Goal: Check status: Check status

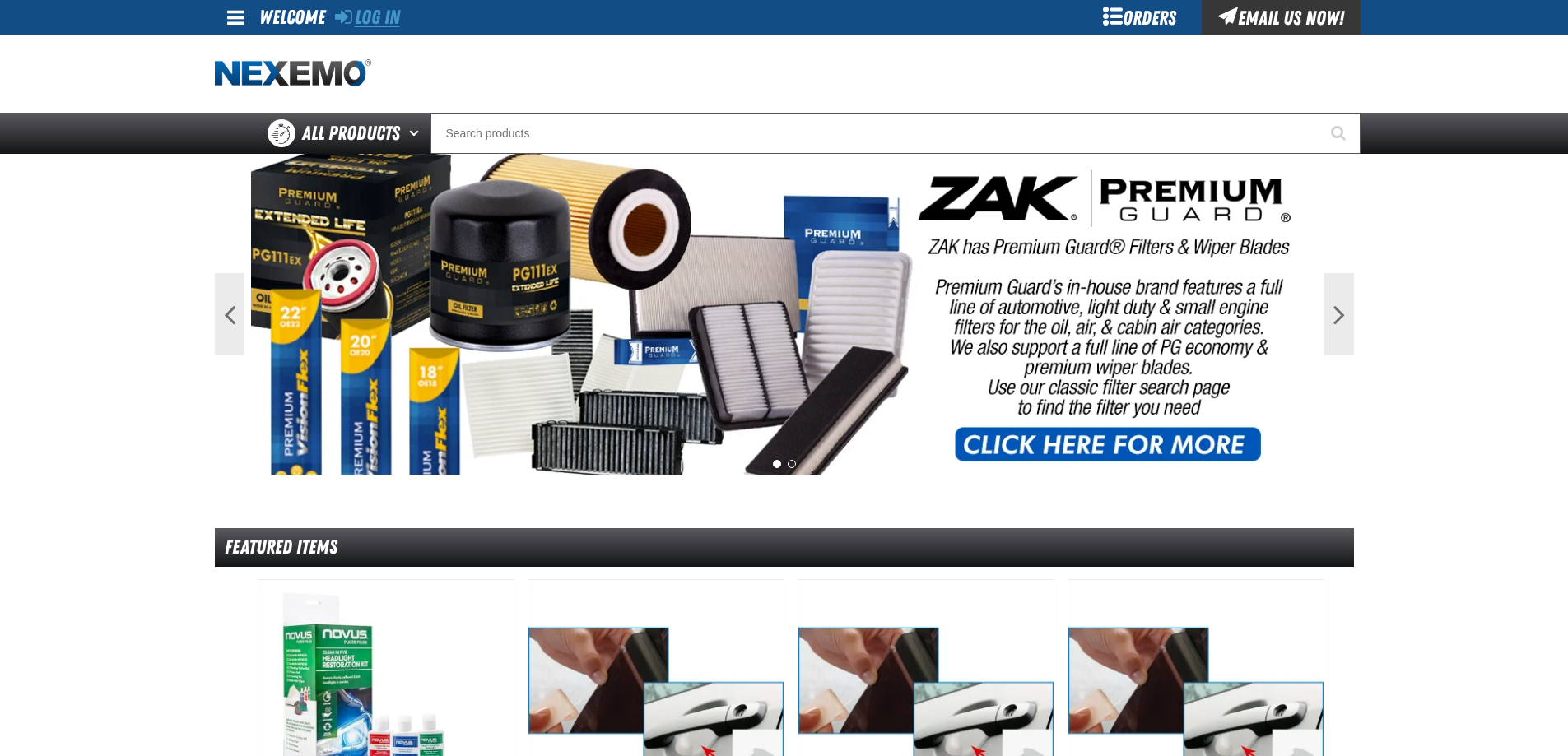
click at [369, 11] on link "Log In" at bounding box center [367, 17] width 65 height 23
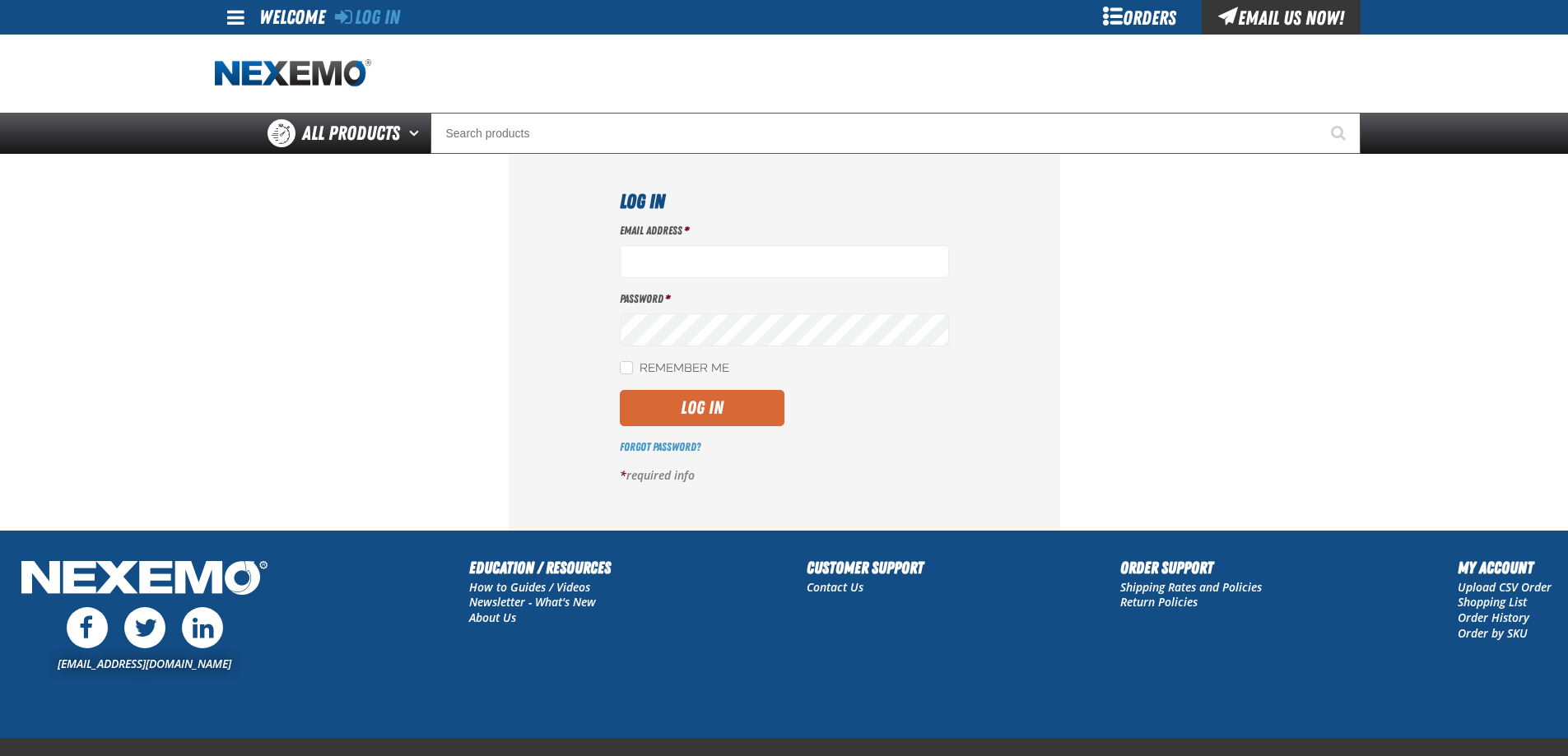
type input "[EMAIL_ADDRESS][DOMAIN_NAME]"
click at [718, 410] on button "Log In" at bounding box center [702, 408] width 165 height 36
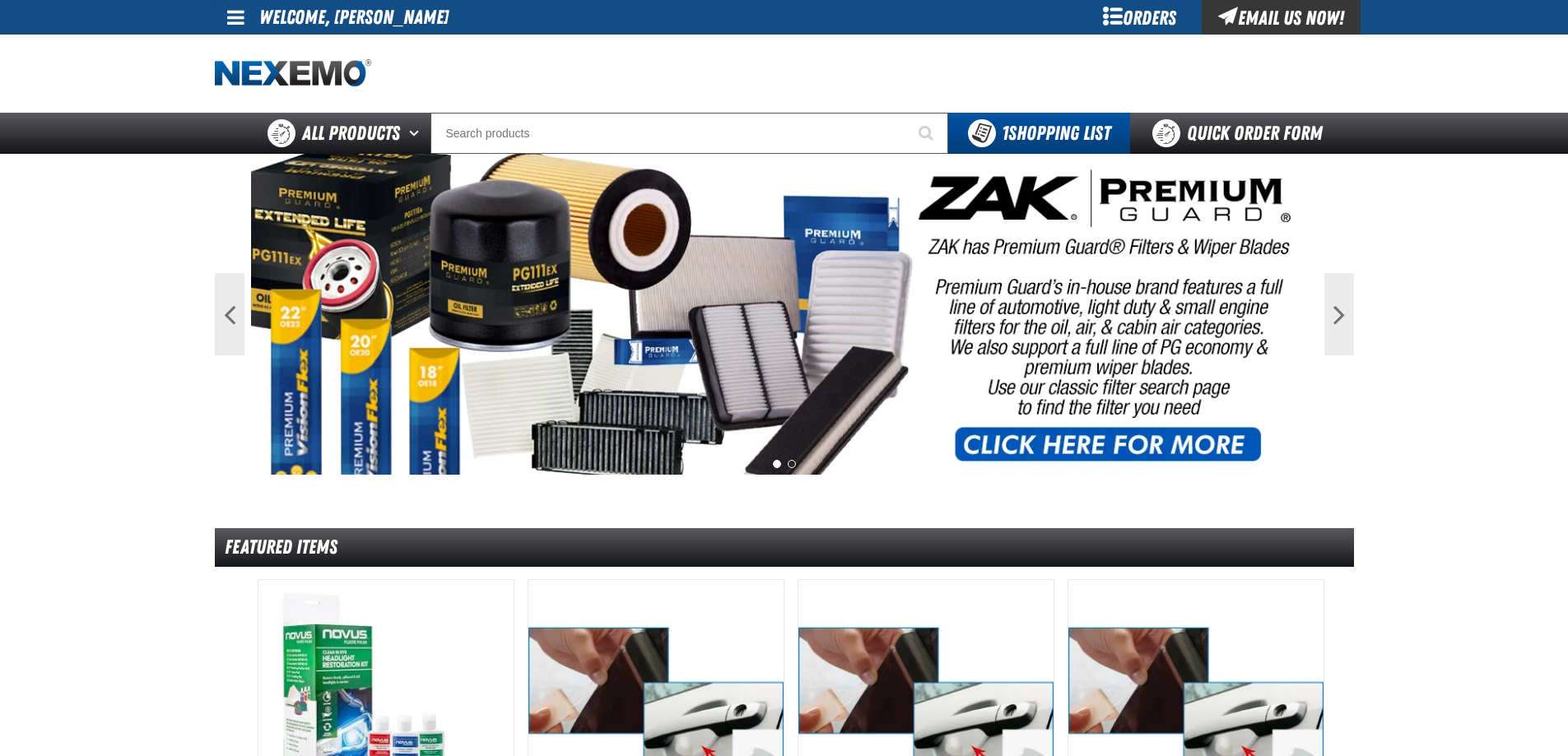
click at [1144, 19] on div "Orders" at bounding box center [1140, 17] width 124 height 35
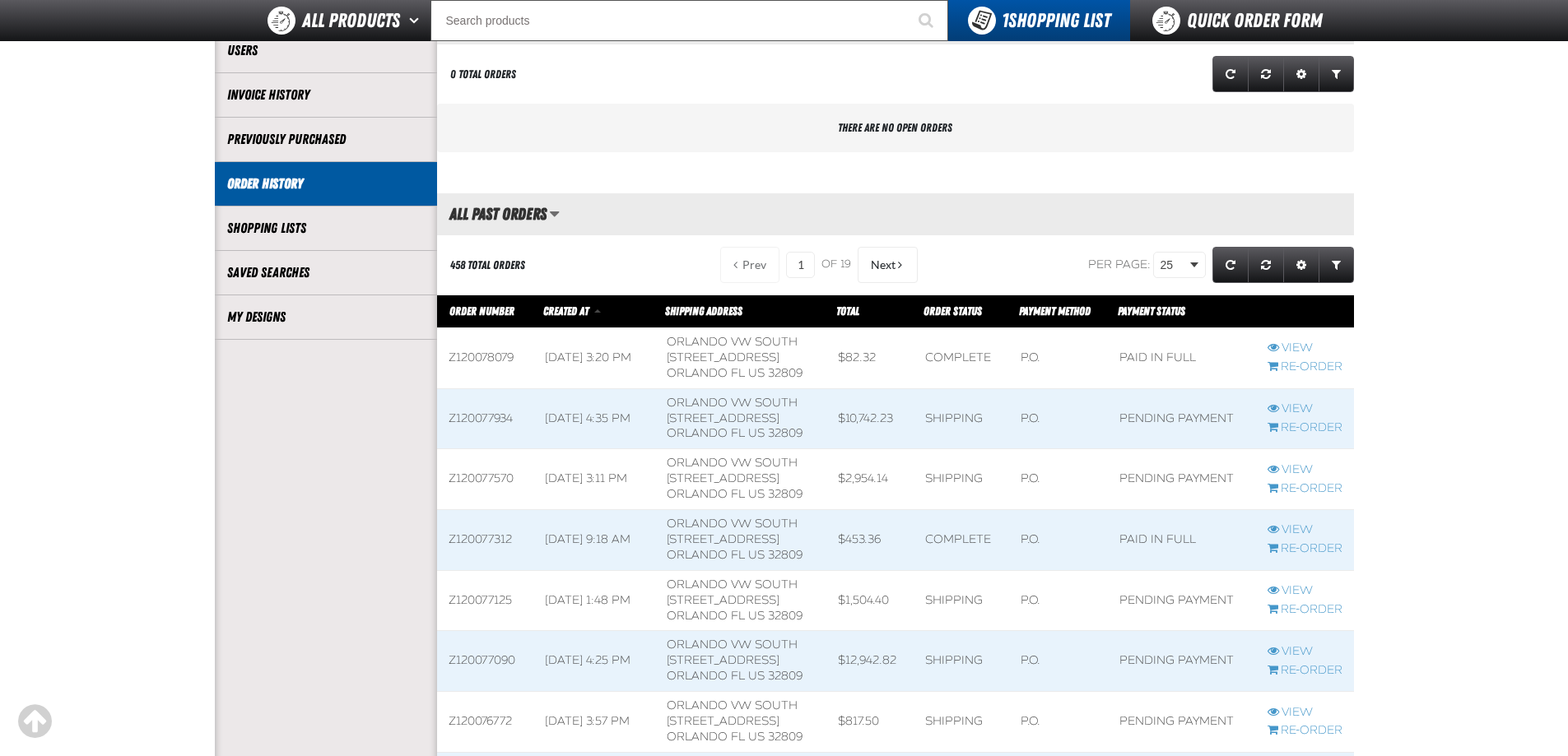
scroll to position [247, 0]
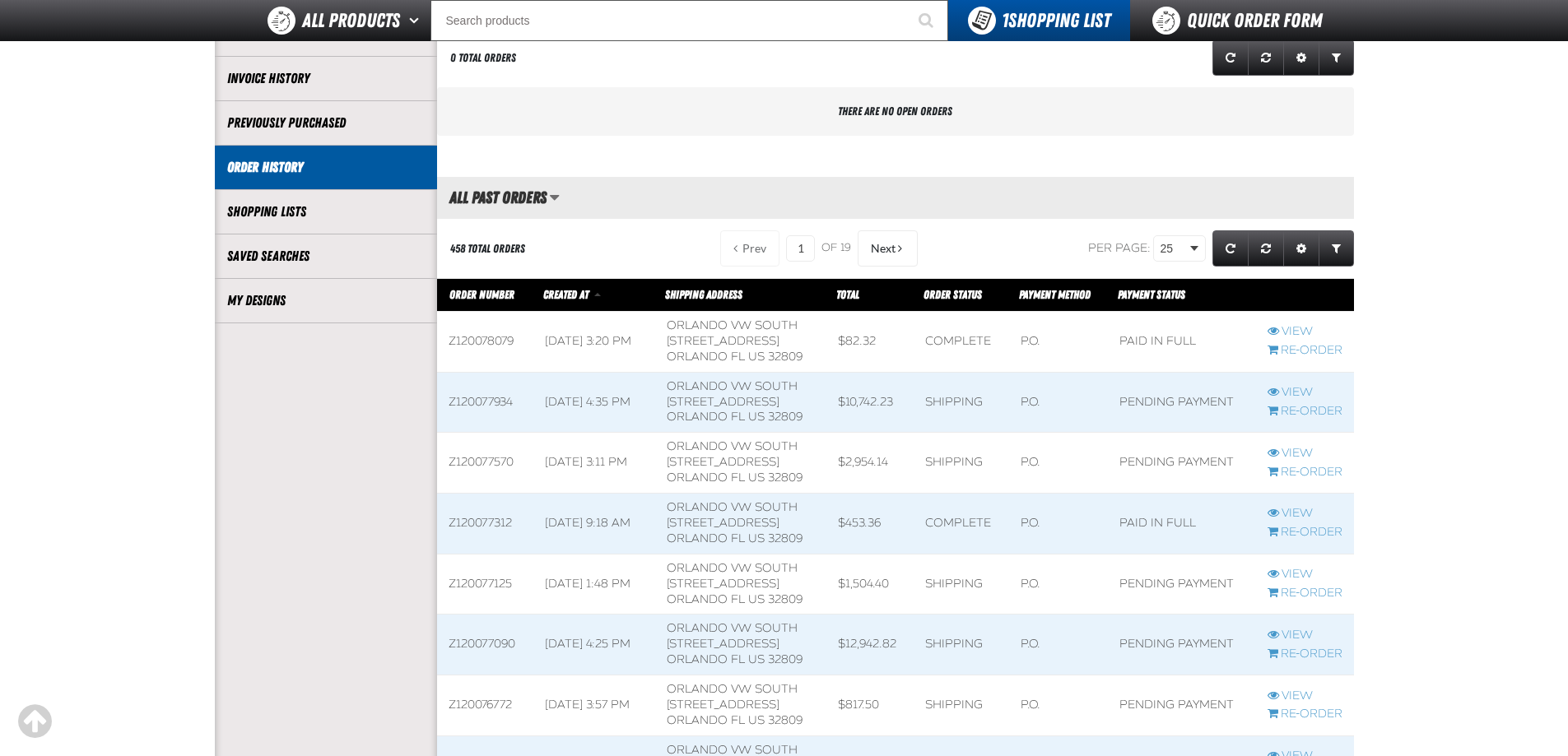
click at [638, 461] on span at bounding box center [594, 462] width 122 height 60
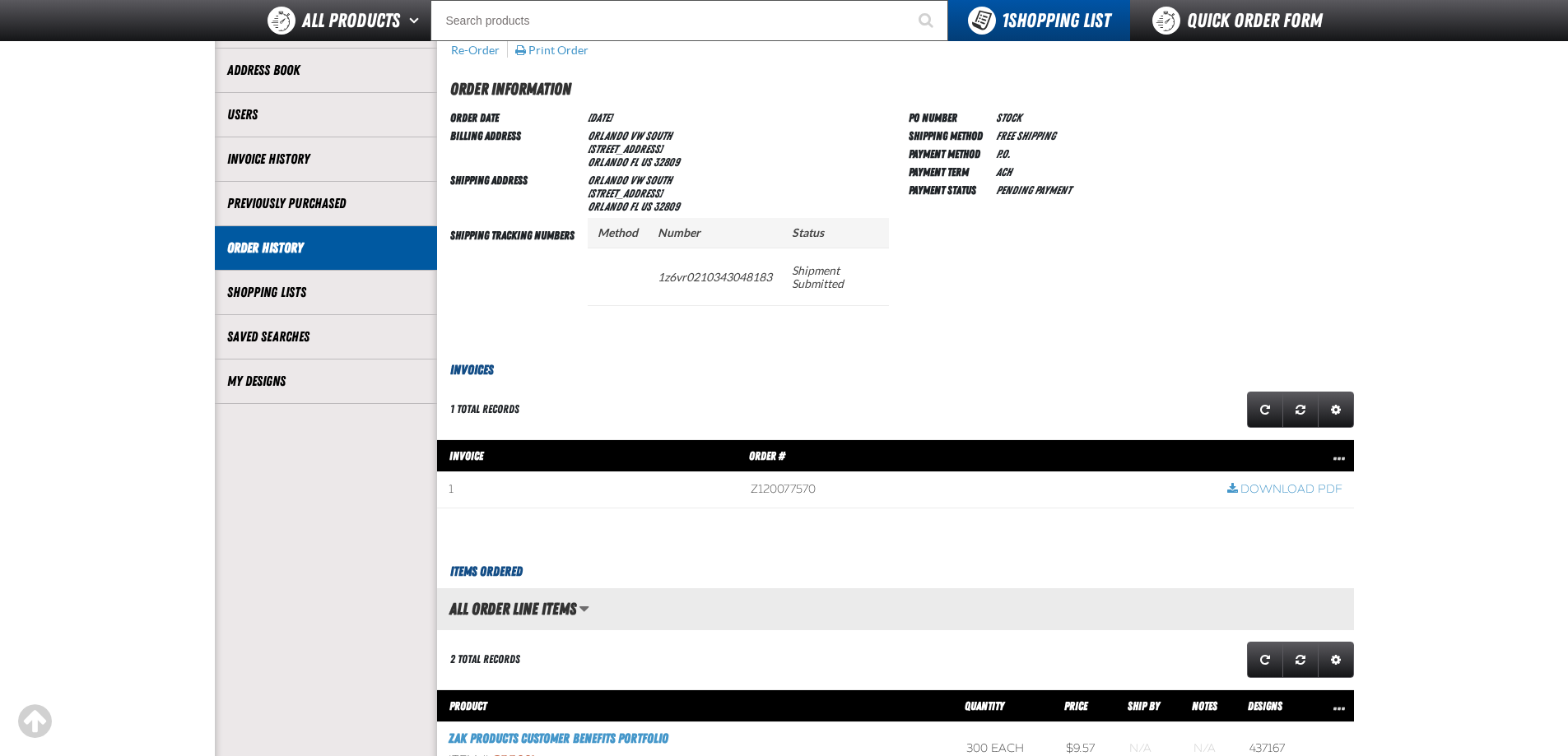
scroll to position [247, 0]
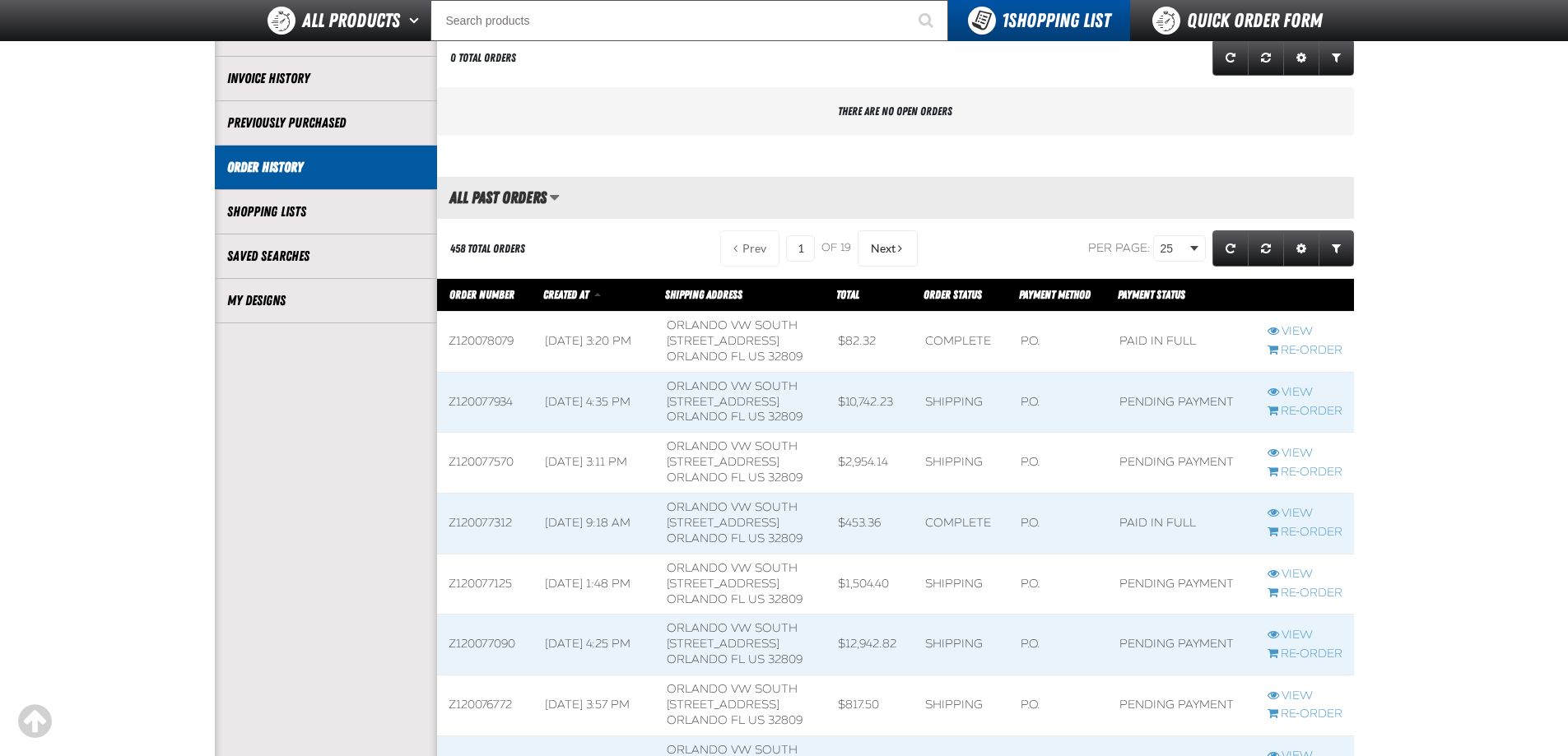
scroll to position [1, 1]
click at [501, 336] on span at bounding box center [485, 342] width 96 height 60
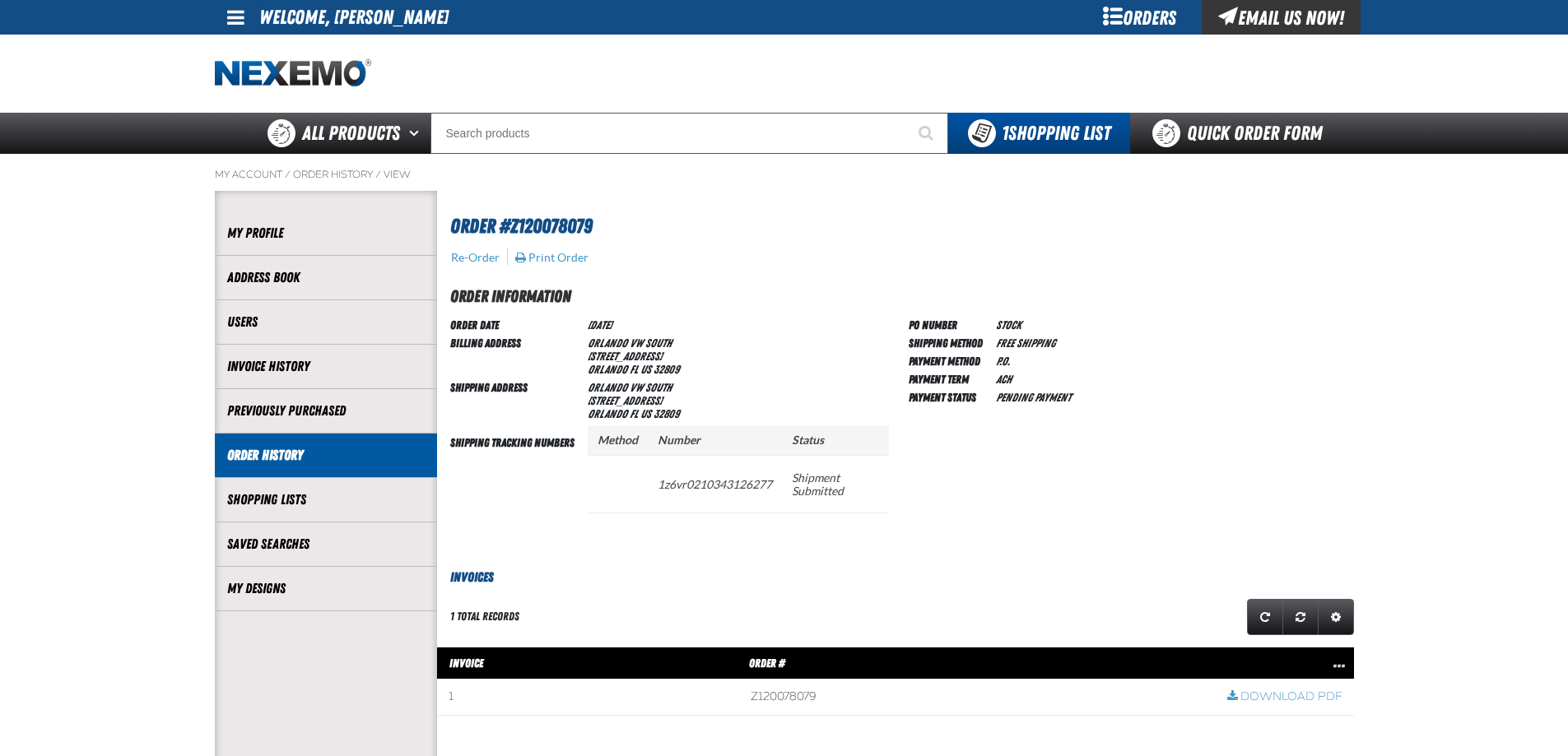
click at [548, 222] on span "Order #Z120078079" at bounding box center [521, 225] width 142 height 23
copy span "Z120078079"
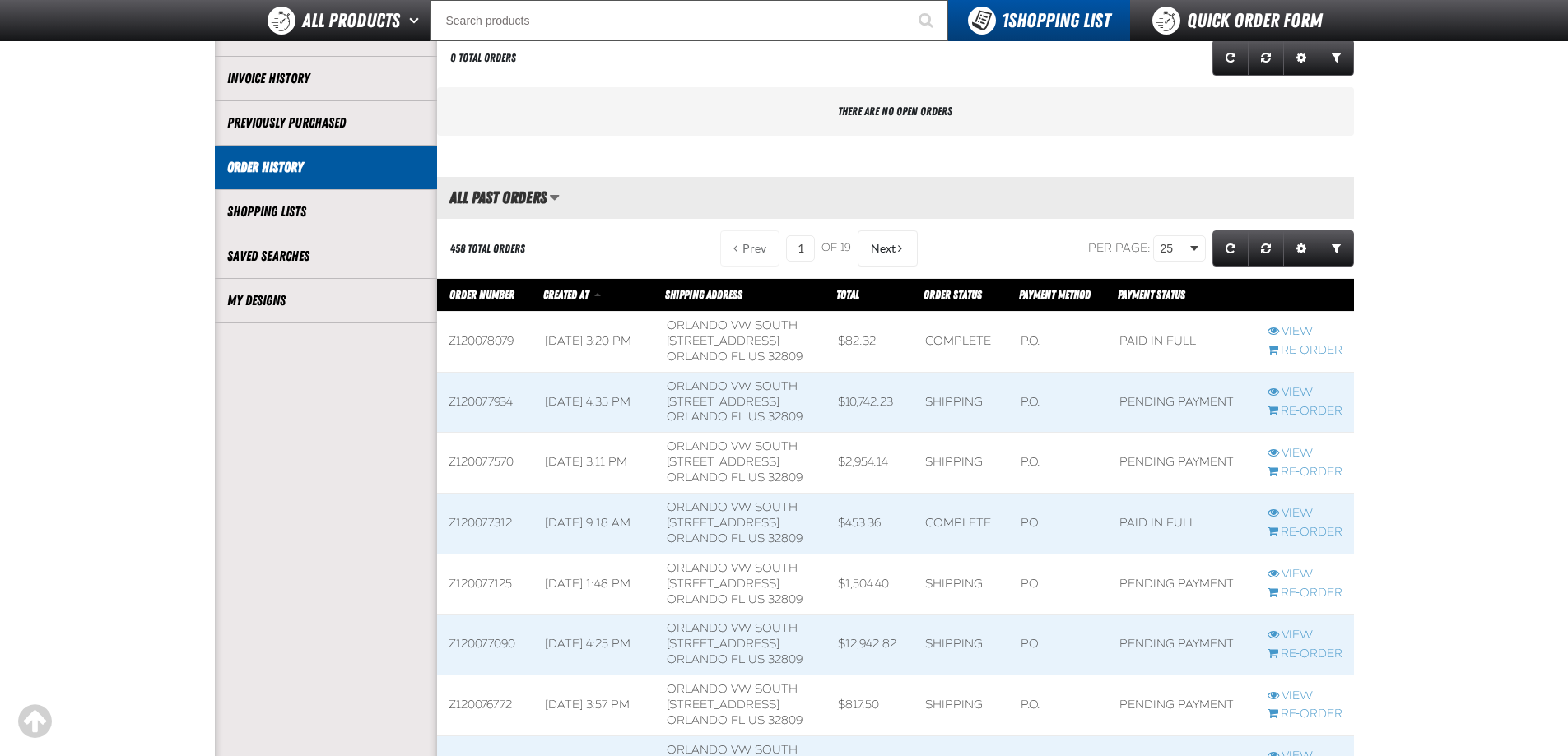
scroll to position [1, 1]
click at [496, 407] on span at bounding box center [485, 402] width 96 height 60
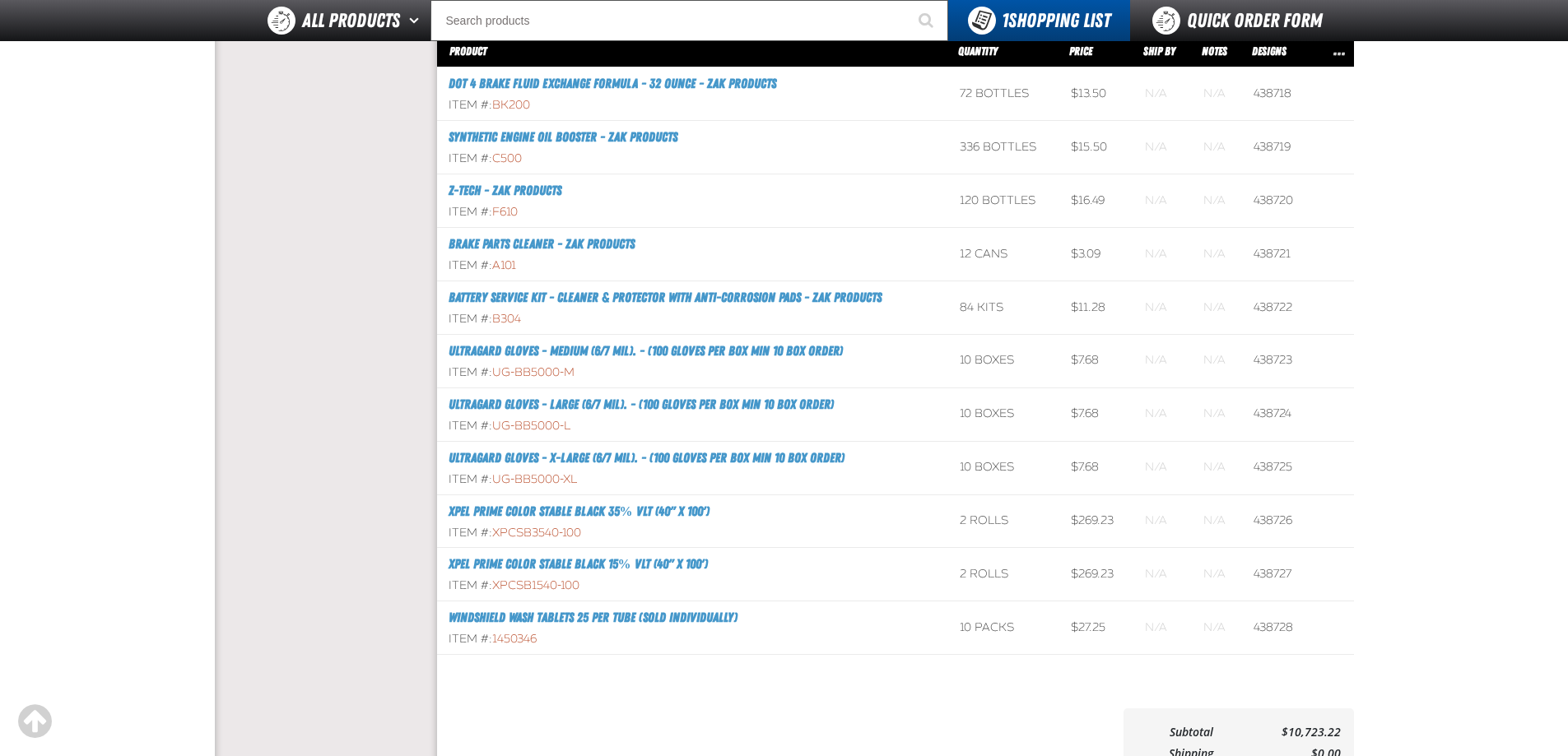
scroll to position [1069, 0]
